Goal: Task Accomplishment & Management: Use online tool/utility

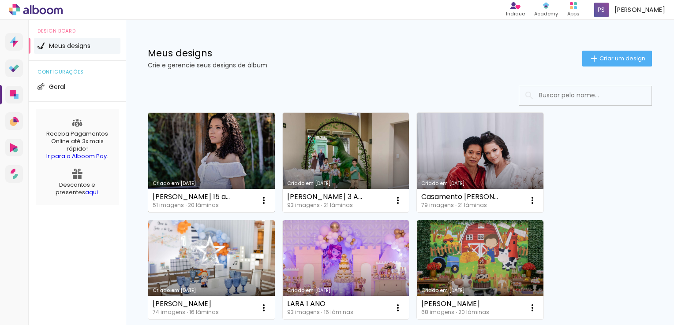
click at [187, 139] on link "Criado em [DATE]" at bounding box center [211, 163] width 127 height 100
